Goal: Information Seeking & Learning: Learn about a topic

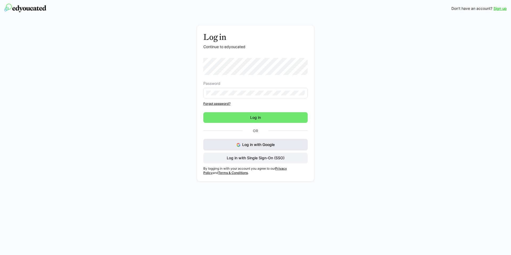
click at [266, 150] on button "Log in with Google" at bounding box center [255, 145] width 104 height 12
click at [273, 117] on span "Log in" at bounding box center [255, 117] width 104 height 11
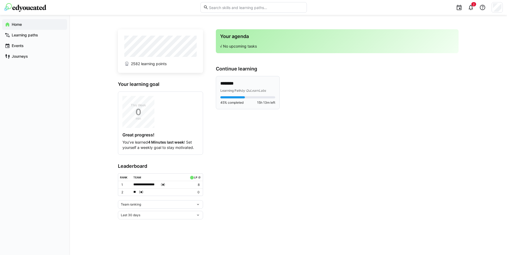
click at [255, 82] on p "********" at bounding box center [247, 84] width 55 height 6
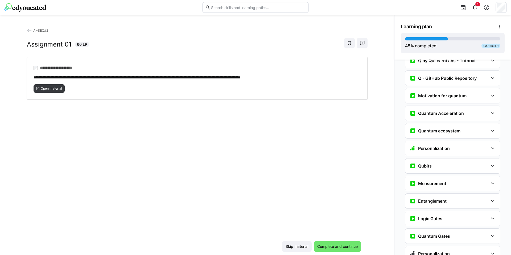
scroll to position [567, 0]
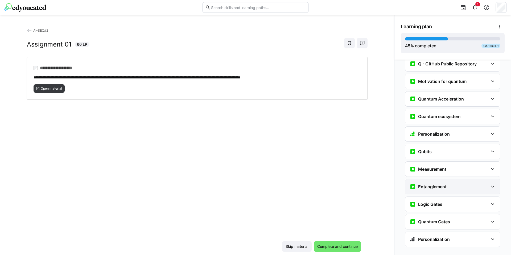
click at [489, 184] on eds-icon at bounding box center [492, 187] width 6 height 6
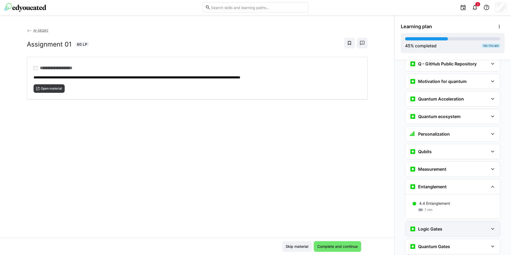
click at [492, 226] on eds-icon at bounding box center [492, 229] width 6 height 6
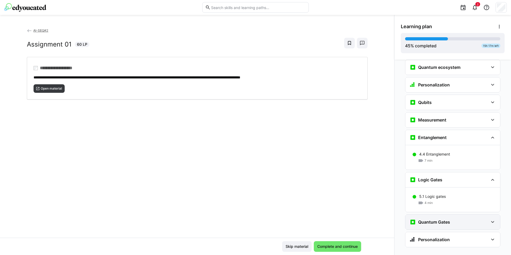
click at [491, 219] on eds-icon at bounding box center [492, 222] width 6 height 6
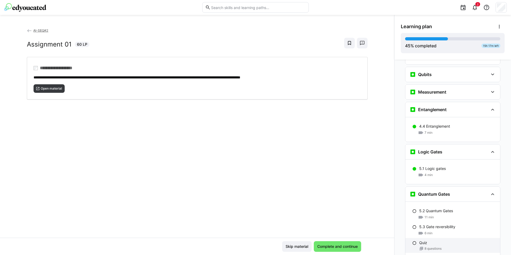
scroll to position [672, 0]
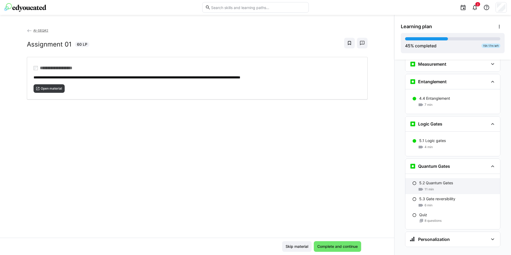
click at [443, 187] on div "11 min" at bounding box center [457, 189] width 77 height 5
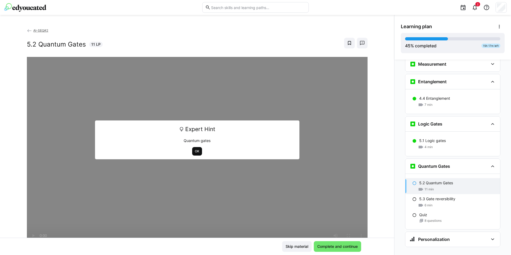
click at [194, 151] on span "OK" at bounding box center [197, 151] width 6 height 4
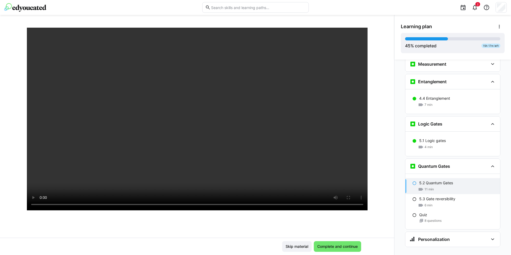
scroll to position [27, 0]
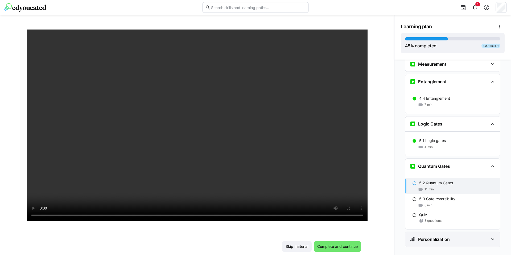
click at [491, 236] on eds-icon at bounding box center [492, 239] width 6 height 6
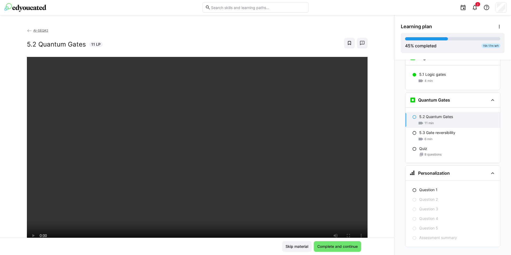
scroll to position [32, 0]
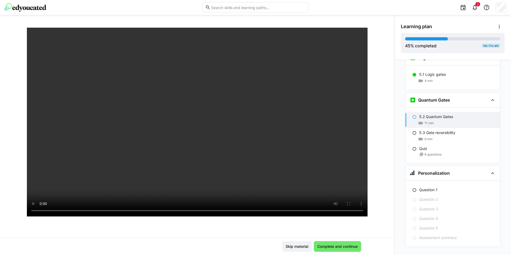
click at [292, 217] on div at bounding box center [197, 152] width 340 height 255
click at [358, 212] on div at bounding box center [361, 214] width 13 height 11
click at [358, 211] on div at bounding box center [361, 214] width 13 height 11
click at [345, 246] on span "Complete and continue" at bounding box center [337, 246] width 42 height 5
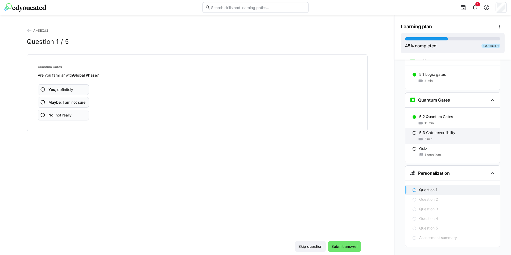
click at [431, 136] on div "6 min" at bounding box center [457, 138] width 77 height 5
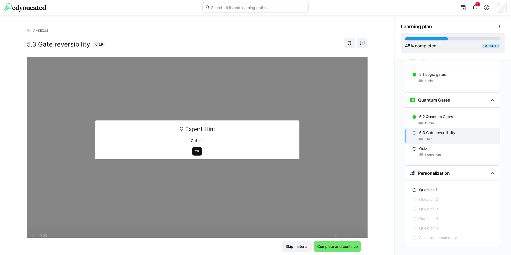
click at [194, 151] on span "OK" at bounding box center [197, 151] width 6 height 4
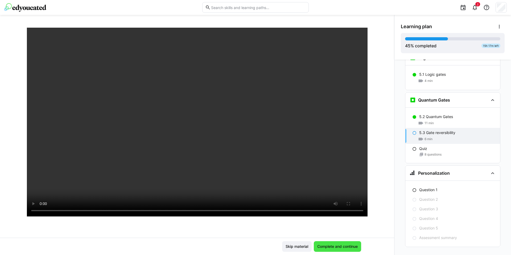
click at [347, 251] on span "Complete and continue" at bounding box center [337, 246] width 47 height 11
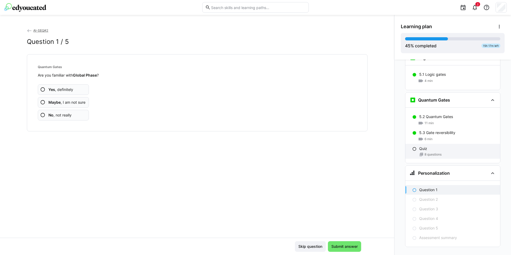
click at [425, 146] on div "Quiz" at bounding box center [457, 148] width 77 height 5
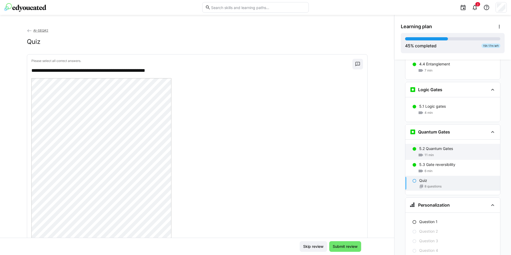
scroll to position [643, 0]
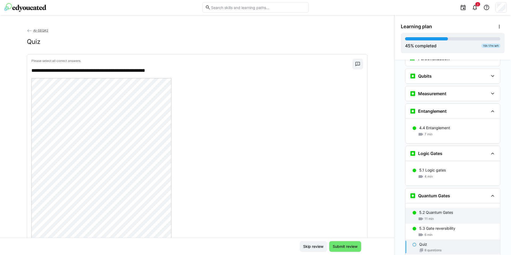
click at [428, 217] on span "11 min" at bounding box center [428, 219] width 9 height 4
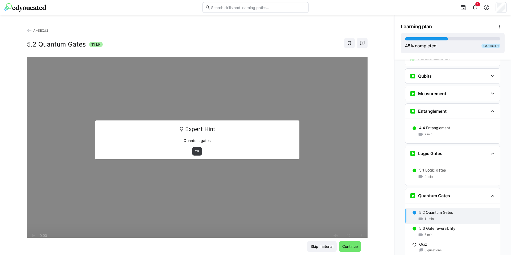
click at [199, 153] on div "OK" at bounding box center [197, 151] width 197 height 9
click at [197, 157] on div "Expert Hint Quantum gates OK" at bounding box center [197, 139] width 204 height 39
click at [193, 155] on span "OK" at bounding box center [197, 151] width 10 height 9
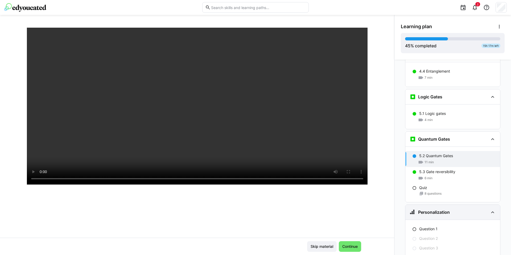
scroll to position [738, 0]
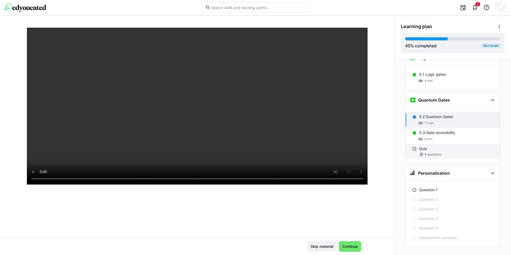
click at [439, 146] on div "Quiz" at bounding box center [457, 148] width 77 height 5
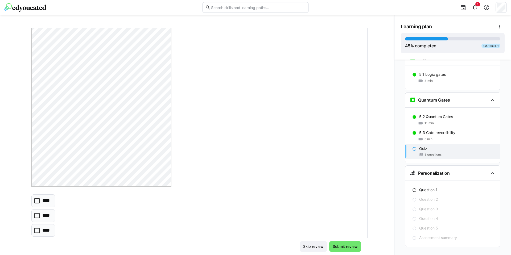
scroll to position [96, 0]
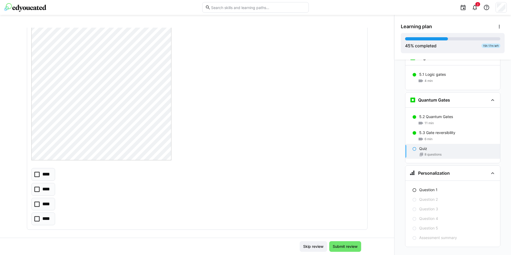
click at [35, 207] on eds-checkbox "****" at bounding box center [43, 204] width 24 height 13
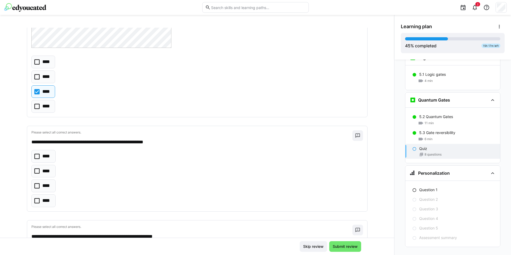
scroll to position [255, 0]
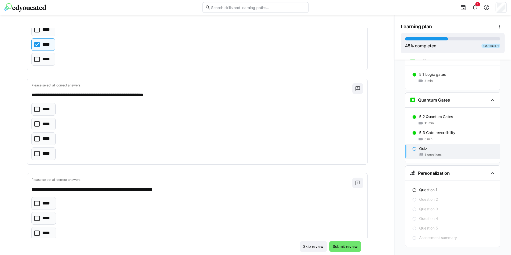
click at [34, 139] on icon at bounding box center [36, 138] width 5 height 5
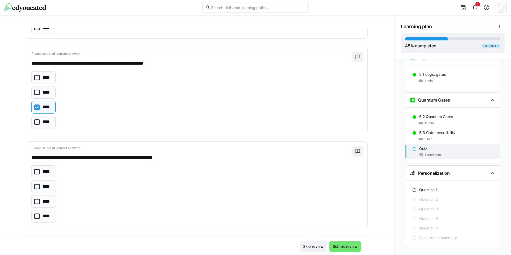
scroll to position [287, 0]
click at [36, 186] on icon at bounding box center [36, 186] width 5 height 5
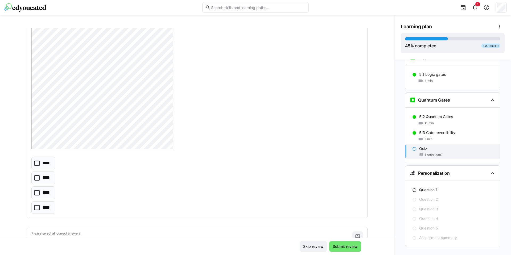
scroll to position [543, 0]
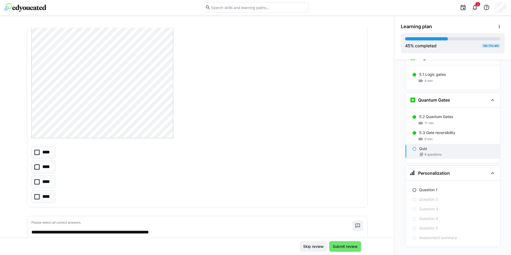
click at [34, 184] on icon at bounding box center [36, 181] width 5 height 5
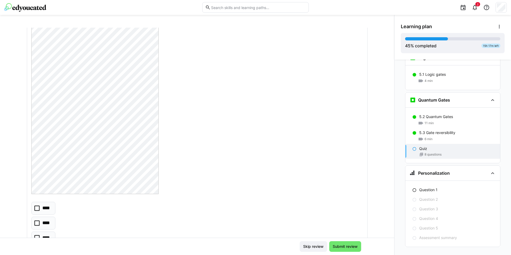
scroll to position [798, 0]
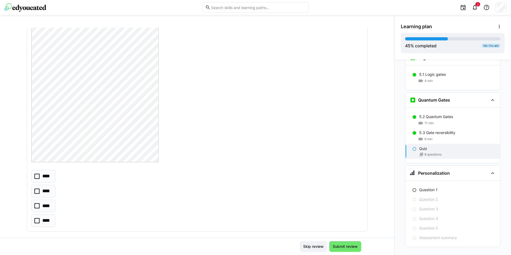
click at [37, 209] on eds-checkbox "****" at bounding box center [43, 206] width 24 height 13
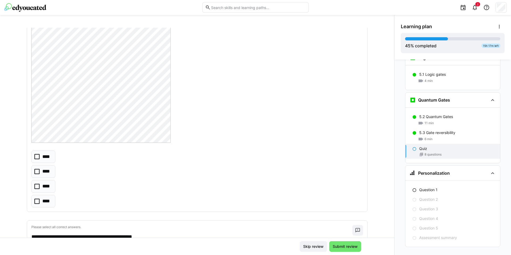
click at [35, 157] on icon at bounding box center [36, 156] width 5 height 5
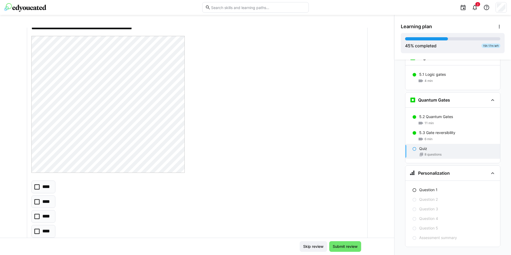
scroll to position [1277, 0]
click at [36, 186] on icon at bounding box center [36, 187] width 5 height 5
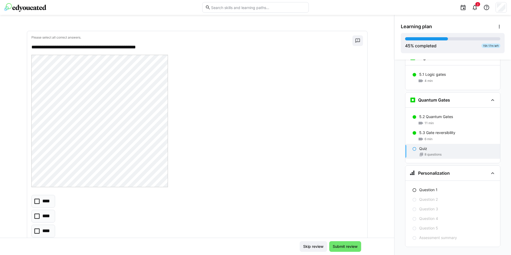
scroll to position [1514, 0]
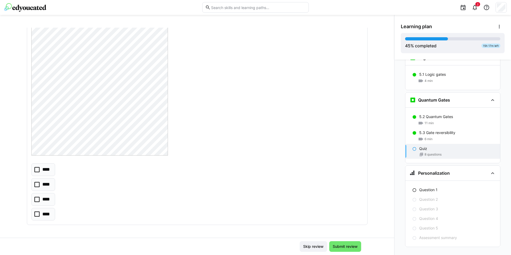
click at [28, 172] on div "**********" at bounding box center [197, 111] width 340 height 225
click at [34, 201] on icon at bounding box center [36, 199] width 5 height 5
click at [34, 198] on icon at bounding box center [36, 199] width 5 height 5
click at [37, 213] on icon at bounding box center [36, 213] width 5 height 5
click at [346, 249] on span "Submit review" at bounding box center [345, 246] width 27 height 5
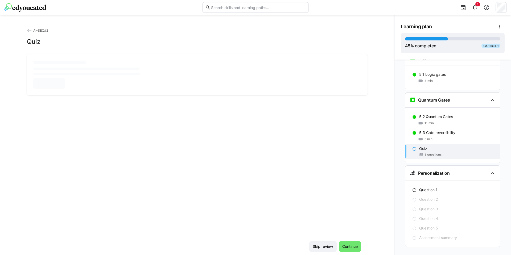
scroll to position [0, 0]
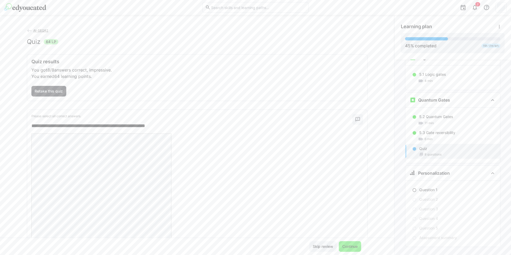
click at [350, 247] on span "Continue" at bounding box center [349, 246] width 17 height 5
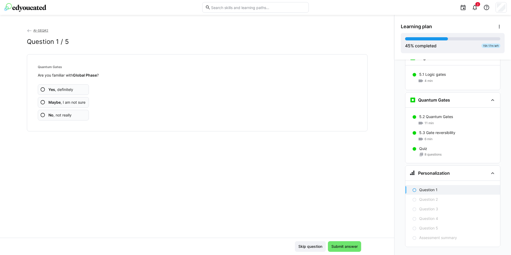
click at [81, 104] on span "Maybe , I am not sure" at bounding box center [66, 102] width 37 height 5
click at [69, 102] on span "Maybe , I am not sure" at bounding box center [66, 102] width 37 height 5
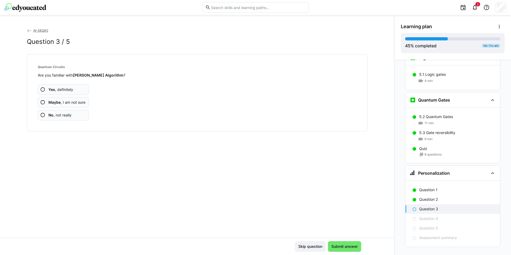
click at [74, 104] on span "Maybe , I am not sure" at bounding box center [66, 102] width 37 height 5
click at [76, 90] on app-assessment-question-radio "Yes , definitely" at bounding box center [63, 89] width 51 height 11
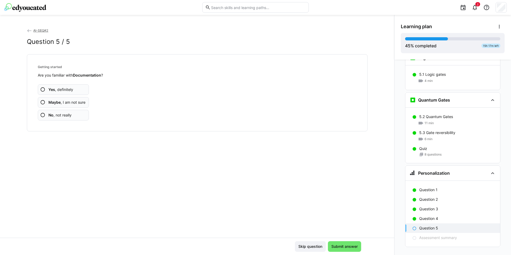
click at [76, 104] on span "Maybe , I am not sure" at bounding box center [66, 102] width 37 height 5
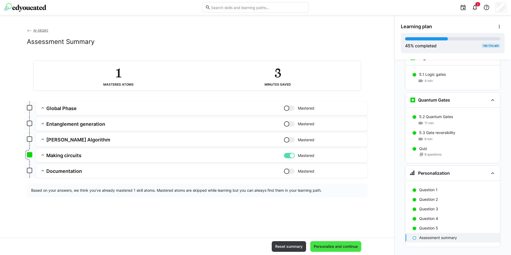
click at [344, 246] on span "Personalize and continue" at bounding box center [335, 246] width 45 height 5
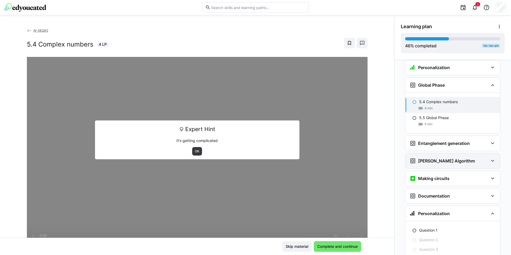
scroll to position [884, 0]
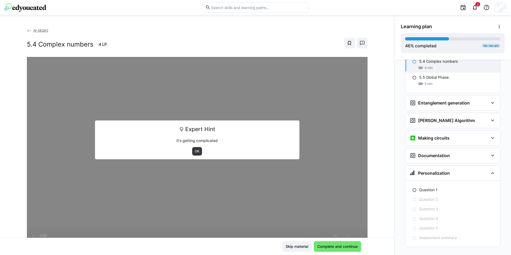
click at [189, 151] on div "OK" at bounding box center [197, 151] width 197 height 9
click at [194, 155] on span "OK" at bounding box center [197, 151] width 10 height 9
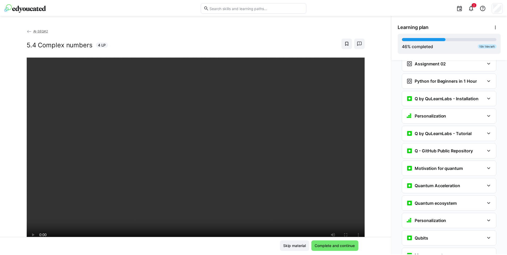
scroll to position [406, 0]
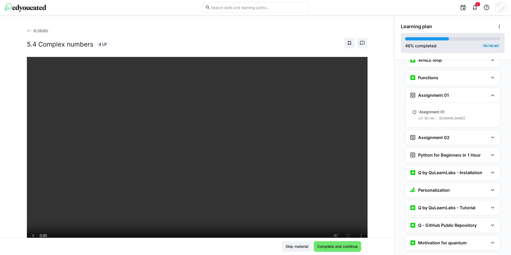
click at [448, 36] on div "46 % completed 15h 14m left" at bounding box center [453, 43] width 104 height 20
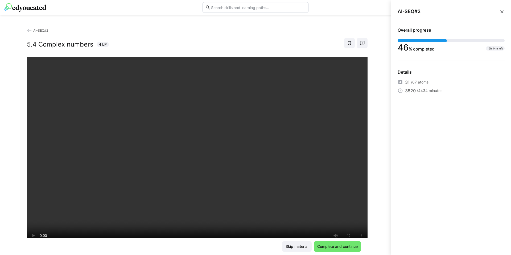
click at [501, 12] on eds-icon at bounding box center [501, 11] width 5 height 5
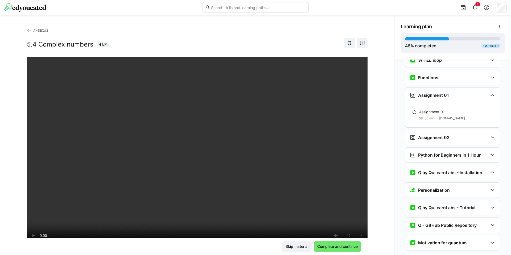
click at [39, 32] on span "AI-SEQ#2" at bounding box center [40, 30] width 15 height 4
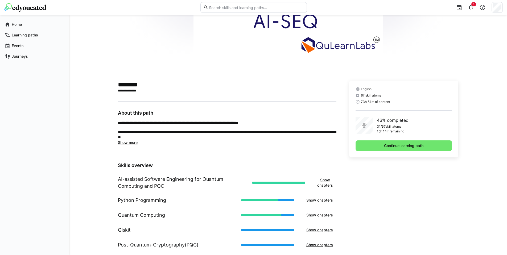
scroll to position [134, 0]
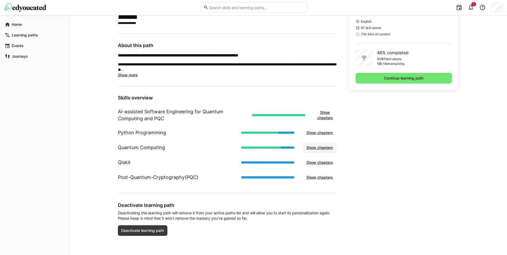
click at [320, 146] on span "Show chapters" at bounding box center [319, 147] width 28 height 5
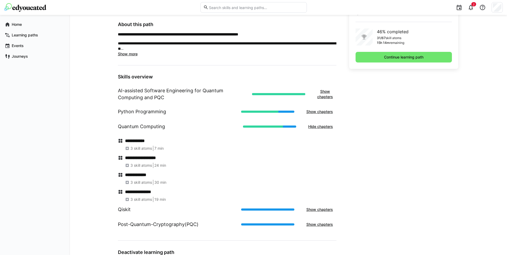
scroll to position [166, 0]
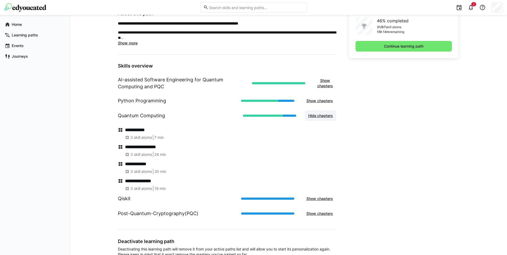
click at [323, 117] on span "Hide chapters" at bounding box center [320, 115] width 26 height 5
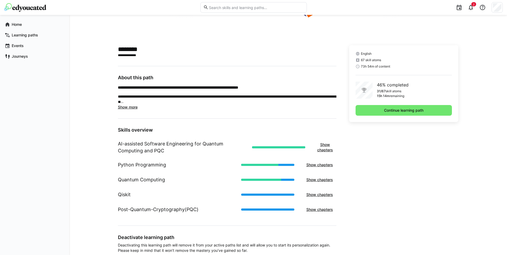
scroll to position [102, 0]
click at [318, 176] on span "Show chapters" at bounding box center [320, 179] width 34 height 11
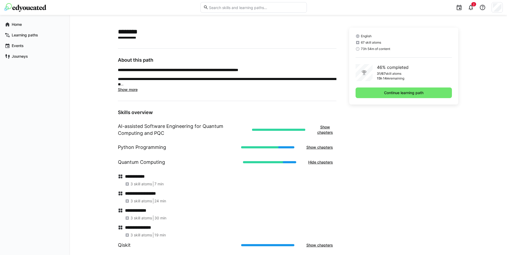
scroll to position [134, 0]
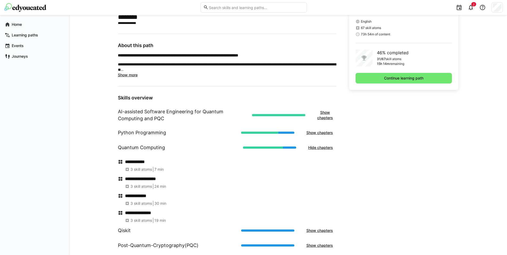
click at [146, 218] on span "3 skill atoms" at bounding box center [141, 220] width 22 height 5
click at [138, 212] on h4 "**********" at bounding box center [230, 212] width 211 height 5
click at [402, 77] on span "Continue learning path" at bounding box center [403, 78] width 41 height 5
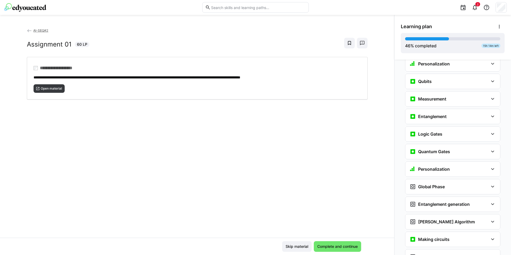
scroll to position [672, 0]
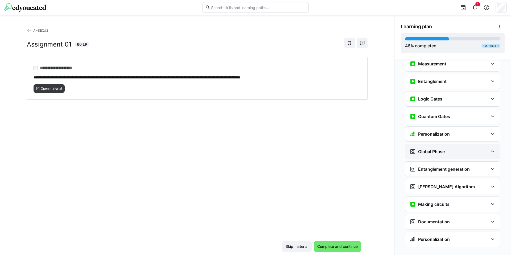
click at [456, 148] on div "Global Phase" at bounding box center [448, 151] width 79 height 6
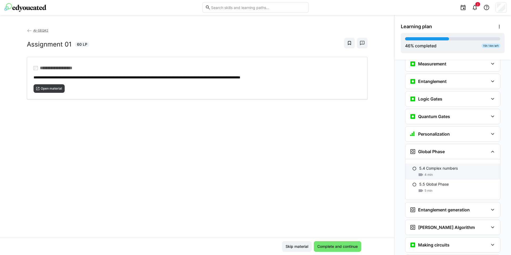
click at [443, 166] on p "5.4 Complex numbers" at bounding box center [438, 168] width 39 height 5
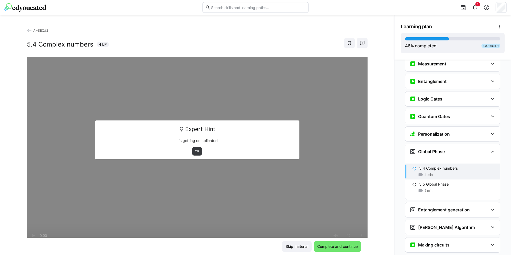
scroll to position [713, 0]
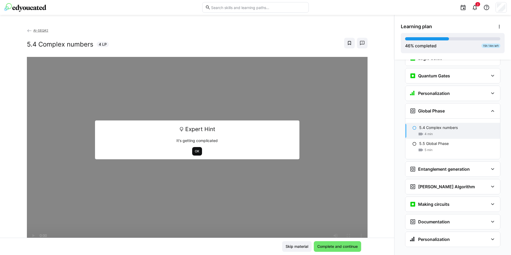
click at [197, 150] on span "OK" at bounding box center [197, 151] width 6 height 4
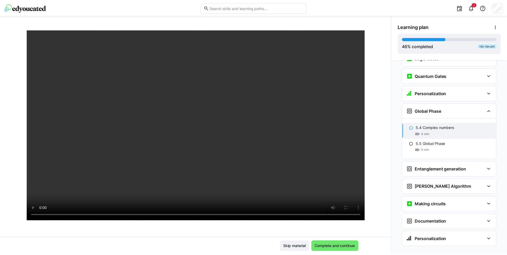
scroll to position [0, 0]
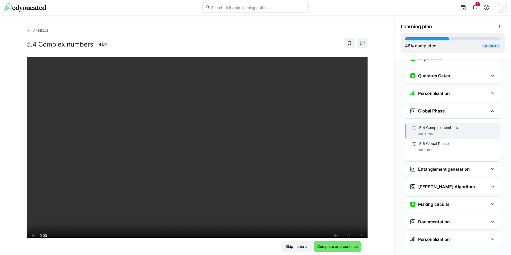
click at [36, 28] on app-back-navigation "AI-SEQ#2" at bounding box center [197, 31] width 340 height 6
click at [38, 31] on span "AI-SEQ#2" at bounding box center [40, 30] width 15 height 4
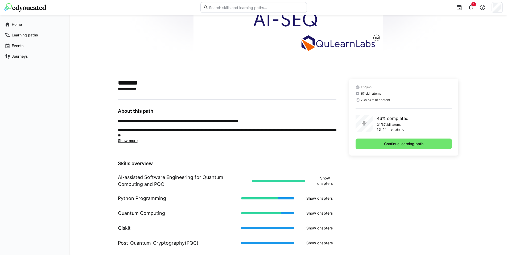
scroll to position [134, 0]
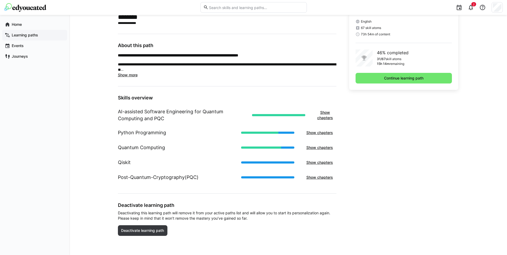
click at [41, 37] on span "Learning paths" at bounding box center [37, 34] width 53 height 5
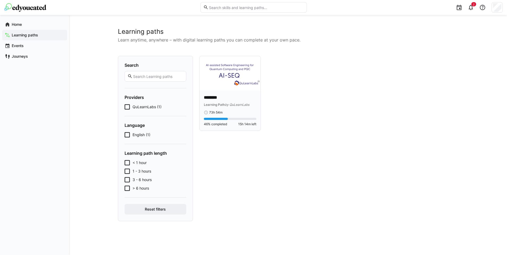
click at [235, 108] on div "******** Learning Path by QuLearnLabs 73h 54m" at bounding box center [230, 105] width 53 height 20
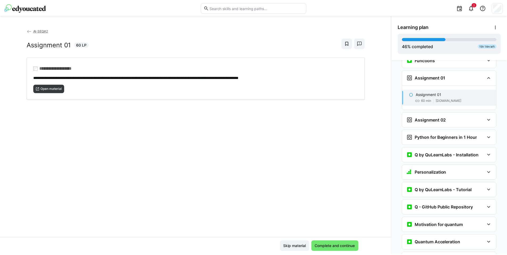
scroll to position [425, 0]
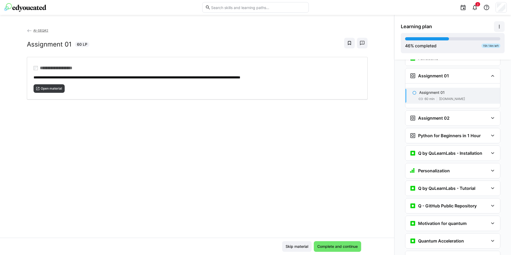
click at [499, 26] on eds-icon at bounding box center [498, 26] width 5 height 5
click at [472, 40] on div "View details" at bounding box center [478, 40] width 43 height 5
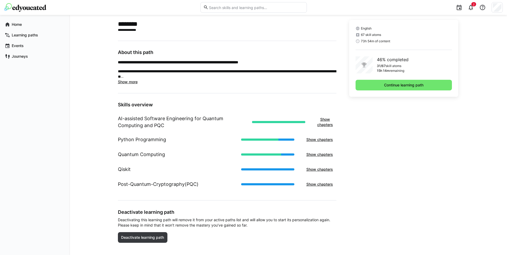
scroll to position [134, 0]
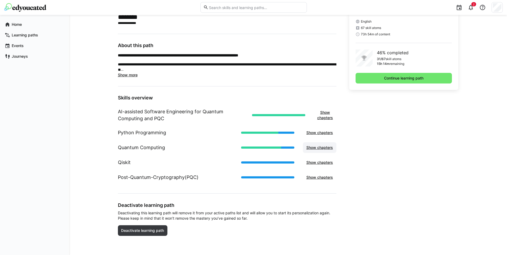
click at [315, 147] on span "Show chapters" at bounding box center [319, 147] width 28 height 5
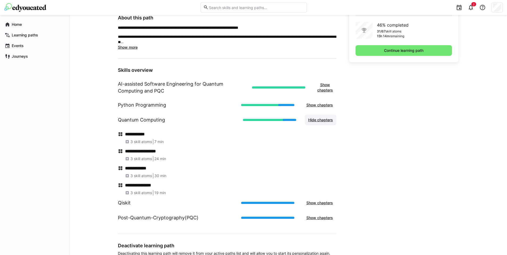
scroll to position [198, 0]
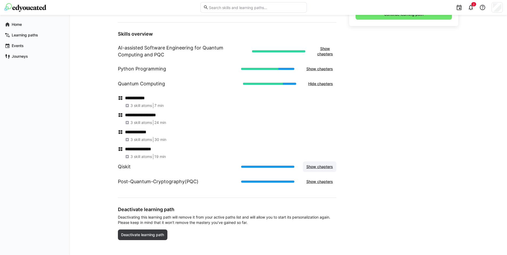
click at [321, 162] on span "Show chapters" at bounding box center [320, 166] width 34 height 11
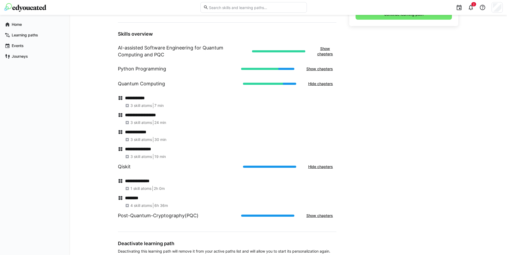
click at [283, 70] on div "Show chapters" at bounding box center [288, 69] width 95 height 11
click at [326, 65] on span "Show chapters" at bounding box center [320, 69] width 34 height 11
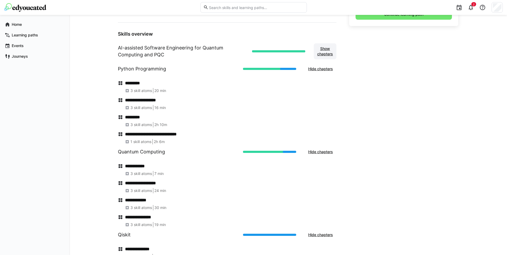
click at [327, 53] on span "Show chapters" at bounding box center [324, 51] width 17 height 11
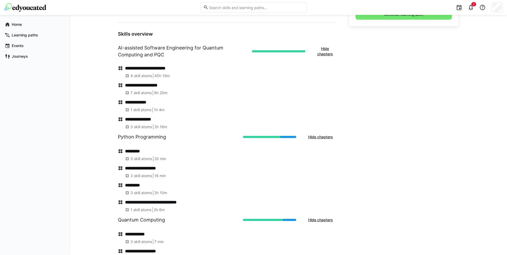
scroll to position [325, 0]
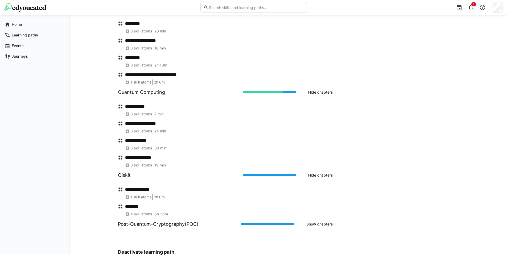
click at [137, 143] on h4 "**********" at bounding box center [230, 140] width 211 height 5
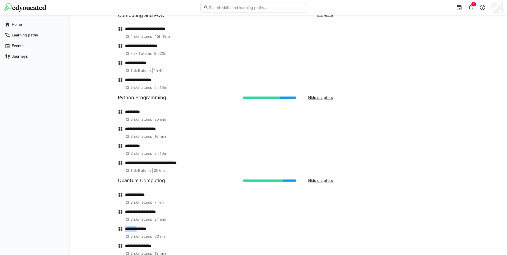
scroll to position [166, 0]
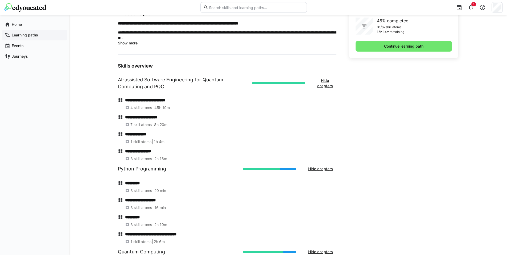
click at [0, 0] on app-navigation-label "Learning paths" at bounding box center [0, 0] width 0 height 0
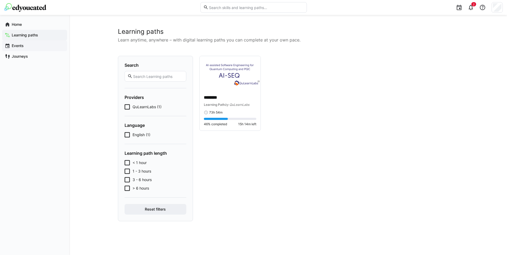
click at [27, 50] on div "Events" at bounding box center [34, 45] width 65 height 11
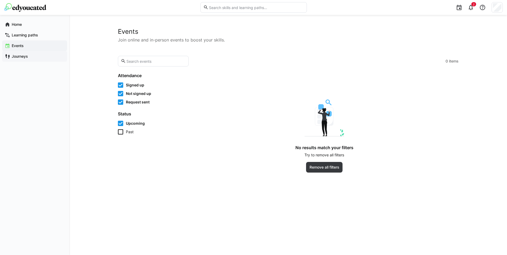
click at [0, 0] on app-navigation-label "Journeys" at bounding box center [0, 0] width 0 height 0
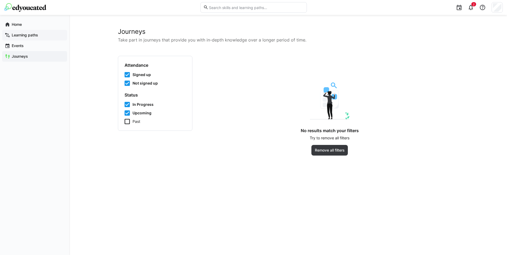
click at [22, 30] on div "Learning paths" at bounding box center [34, 35] width 65 height 11
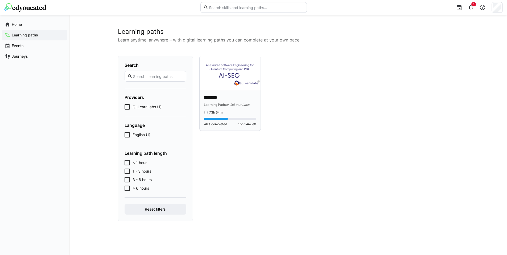
click at [223, 81] on img at bounding box center [229, 73] width 61 height 34
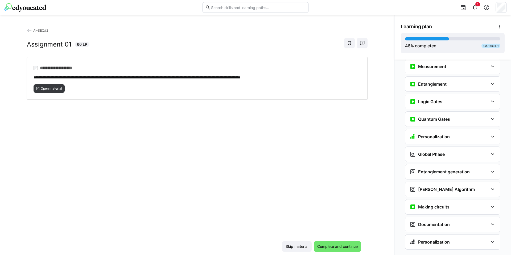
scroll to position [672, 0]
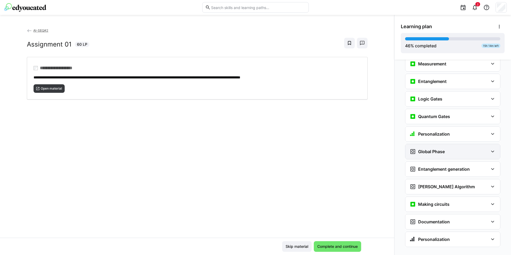
click at [443, 148] on div "Global Phase" at bounding box center [448, 151] width 79 height 6
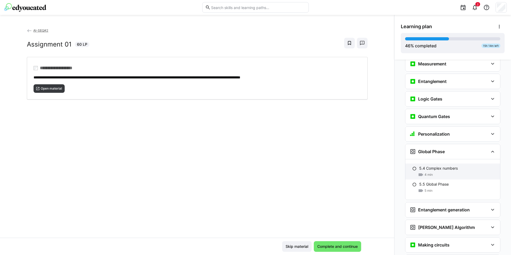
click at [442, 166] on p "5.4 Complex numbers" at bounding box center [438, 168] width 39 height 5
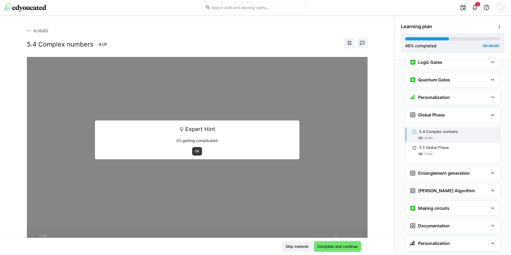
scroll to position [713, 0]
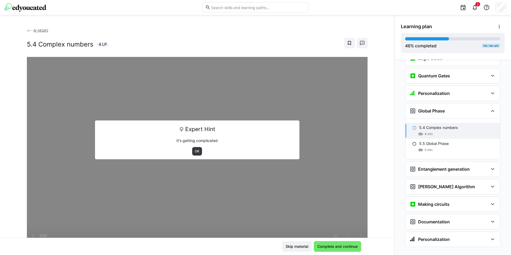
click at [198, 158] on div "Expert Hint It's getting complicated OK" at bounding box center [197, 139] width 204 height 39
click at [194, 152] on span "OK" at bounding box center [197, 151] width 6 height 4
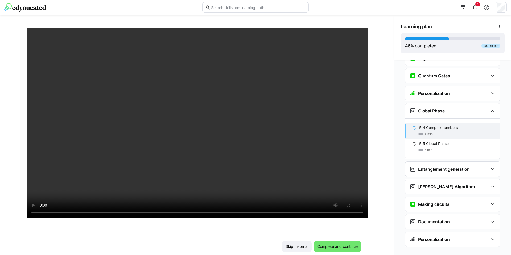
scroll to position [0, 0]
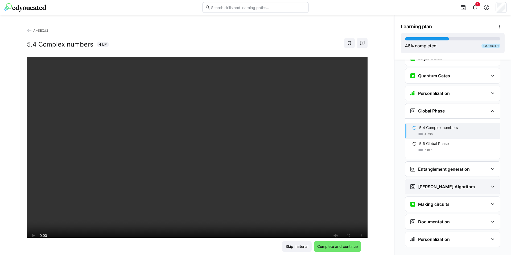
click at [489, 184] on eds-icon at bounding box center [492, 187] width 6 height 6
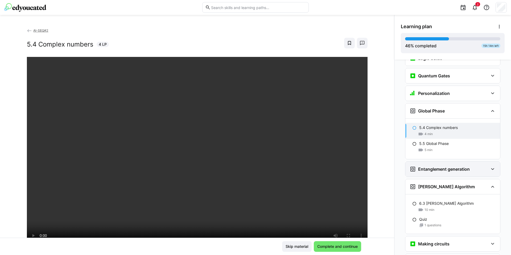
click at [493, 162] on div "Entanglement generation" at bounding box center [452, 169] width 95 height 15
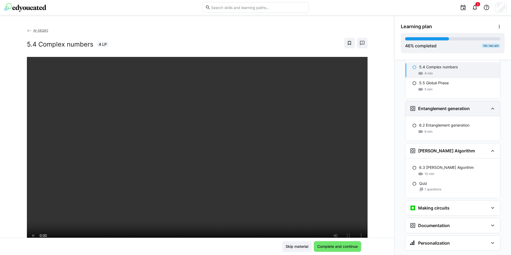
scroll to position [778, 0]
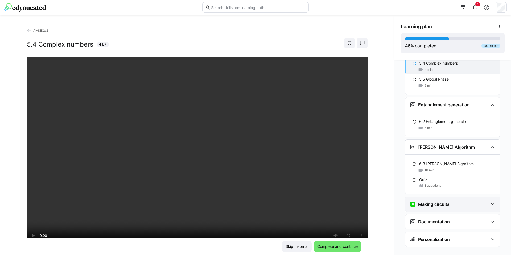
click at [491, 201] on eds-icon at bounding box center [492, 204] width 6 height 6
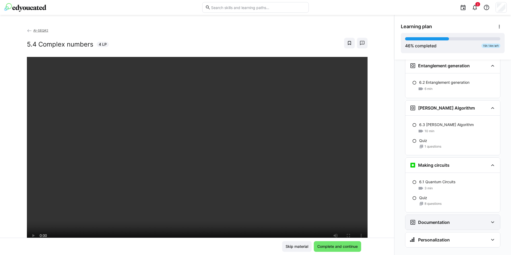
scroll to position [817, 0]
click at [489, 234] on div "Personalization" at bounding box center [452, 239] width 95 height 15
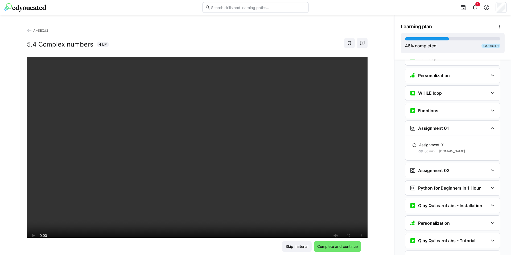
scroll to position [245, 0]
